Goal: Register for event/course

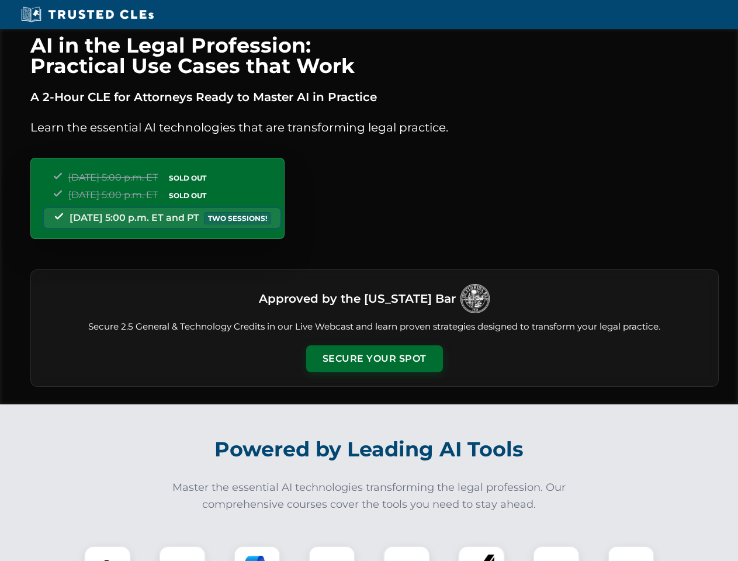
click at [374, 359] on button "Secure Your Spot" at bounding box center [374, 359] width 137 height 27
click at [108, 554] on img at bounding box center [108, 569] width 34 height 34
